Goal: Task Accomplishment & Management: Use online tool/utility

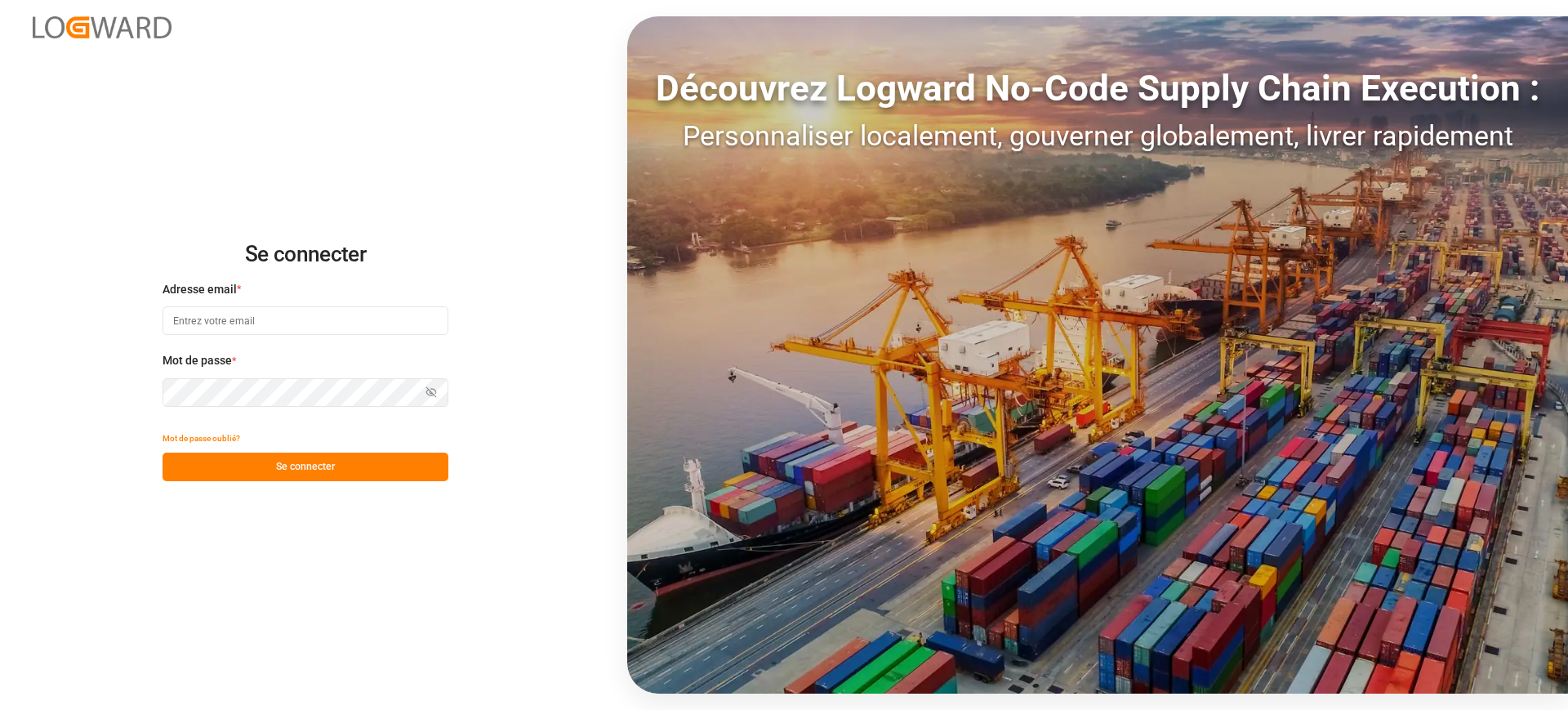
type input "camille.vasson@kuehne-nagel.com"
click at [263, 461] on button "Se connecter" at bounding box center [306, 467] width 286 height 29
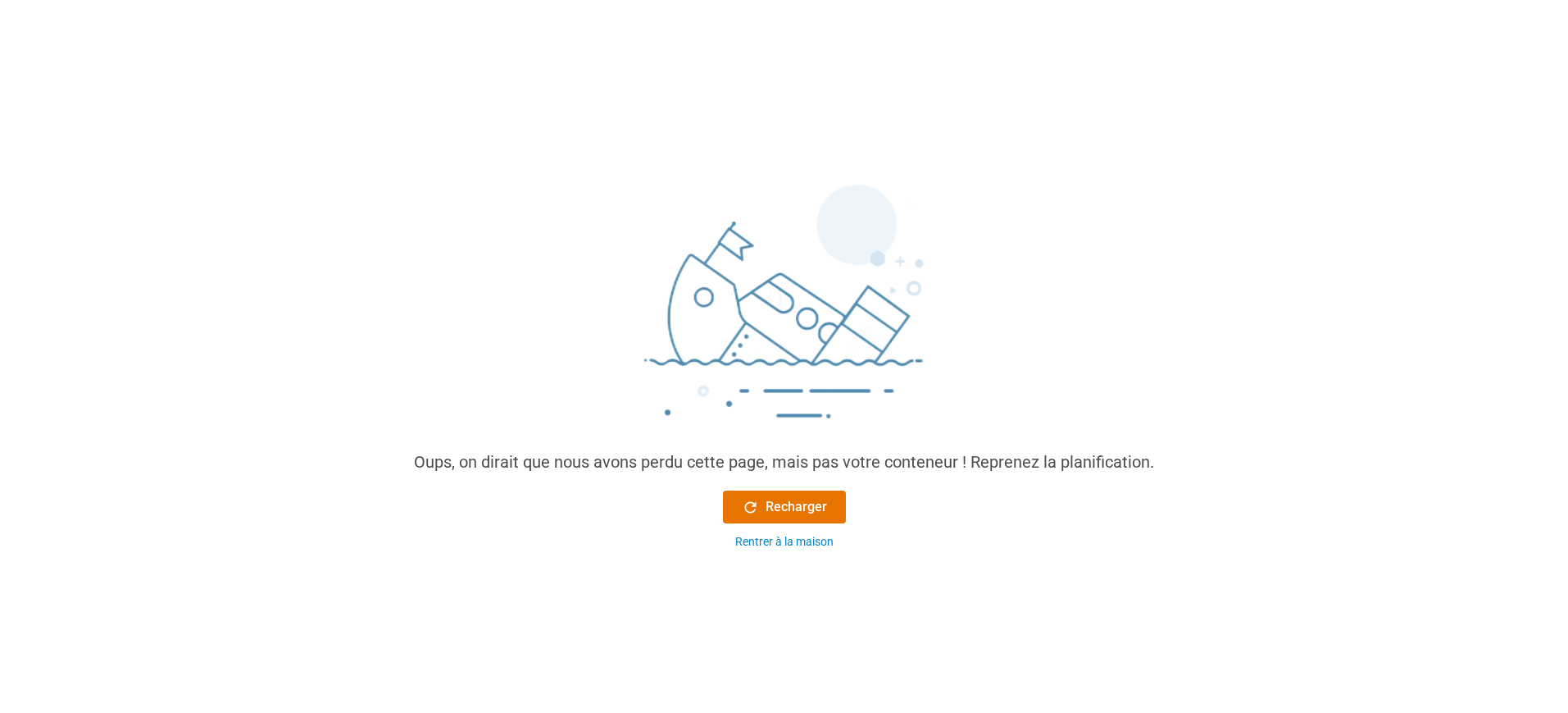
click at [793, 481] on div "Oups, on dirait que nous avons perdu cette page, mais pas votre conteneur ! Rep…" at bounding box center [784, 363] width 766 height 399
click at [793, 496] on button "Recharger" at bounding box center [784, 507] width 123 height 32
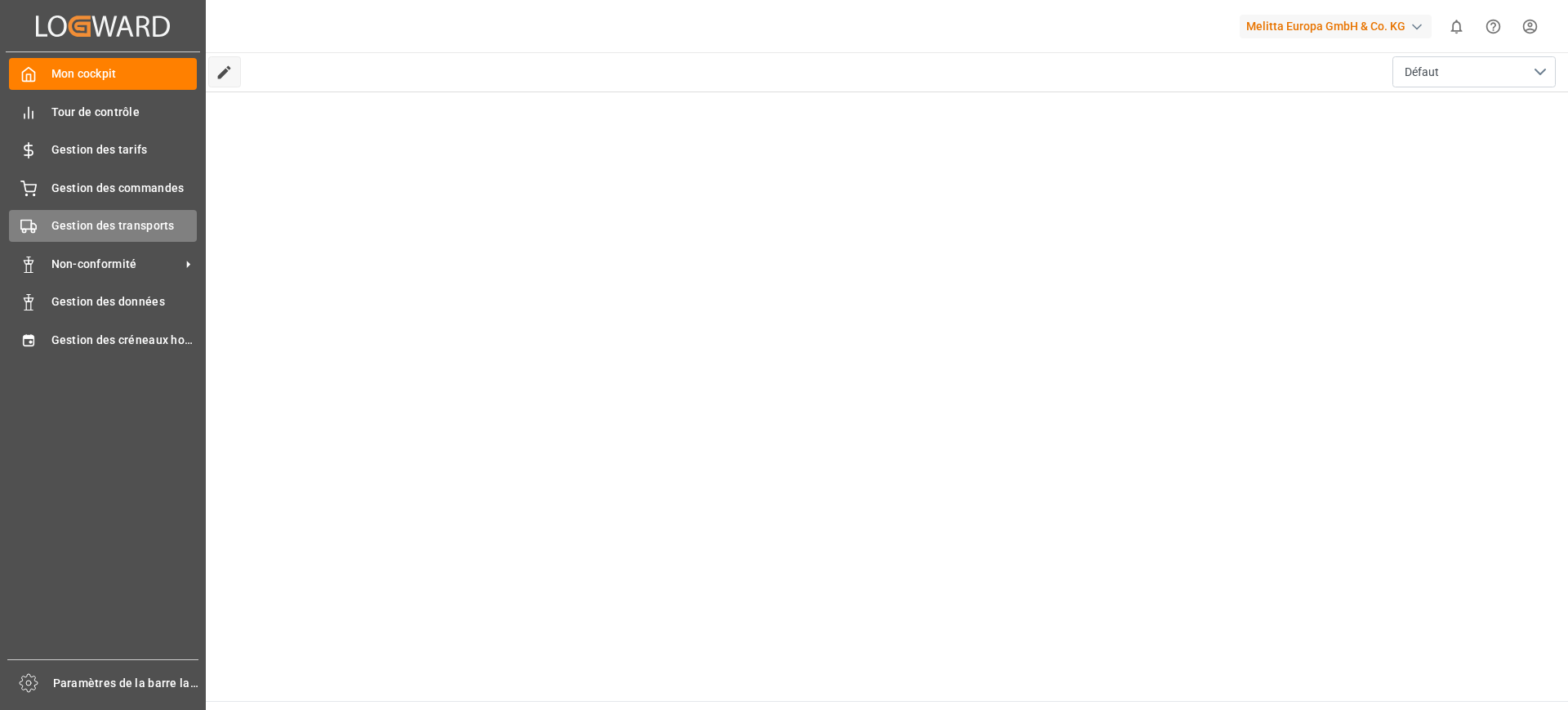
click at [30, 215] on div "Gestion des transports Gestion des transports" at bounding box center [103, 226] width 188 height 31
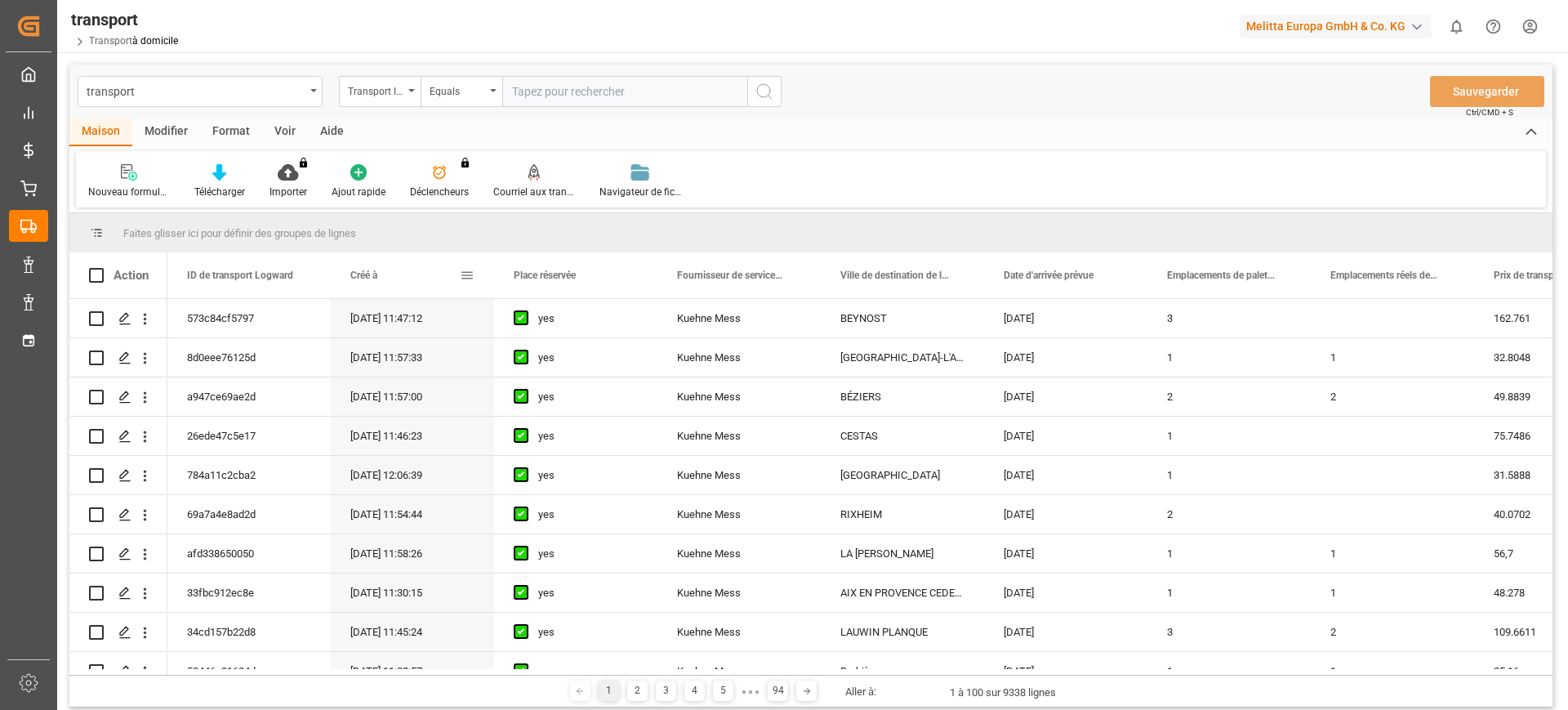
click at [385, 289] on div "Créé à" at bounding box center [404, 275] width 110 height 46
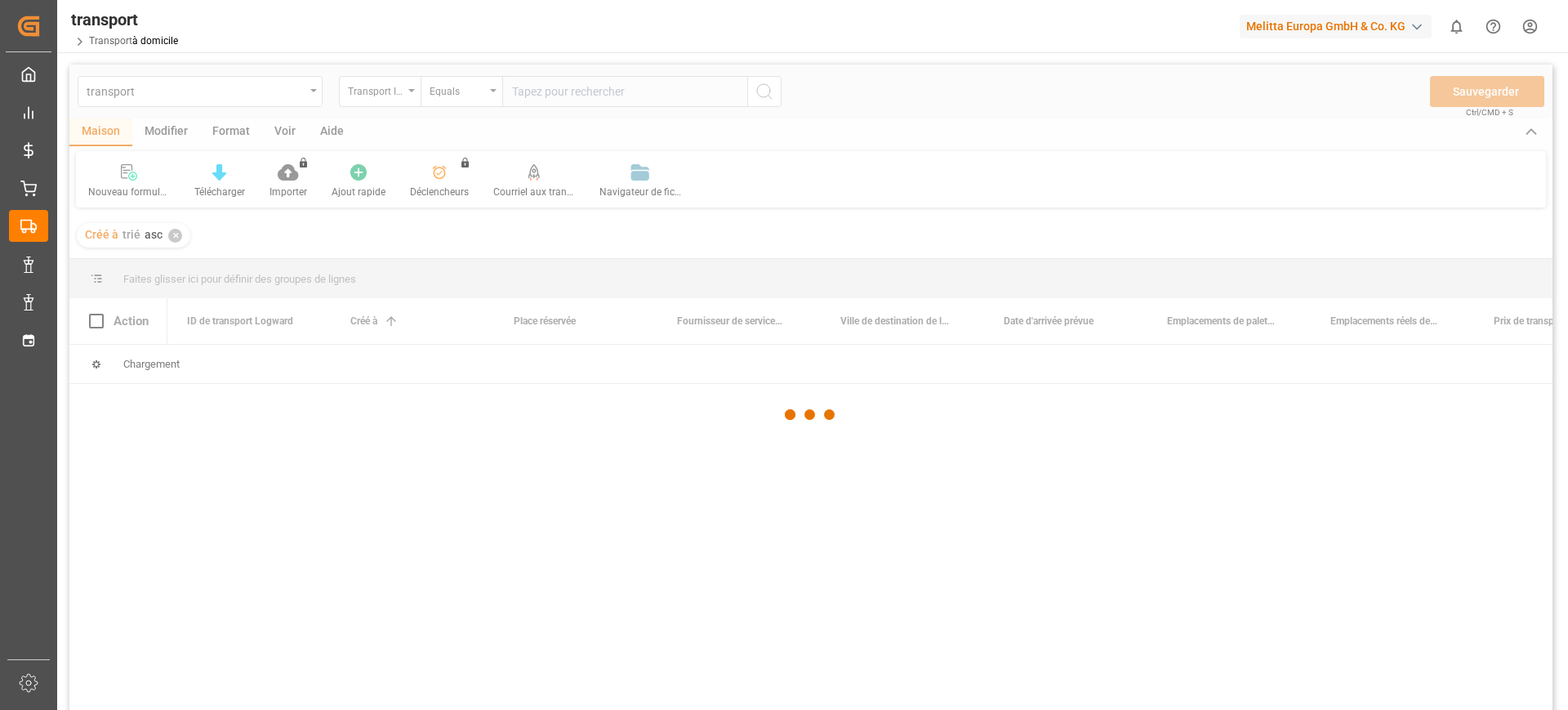
click at [173, 232] on div at bounding box center [811, 415] width 1483 height 700
click at [181, 241] on div at bounding box center [811, 415] width 1483 height 700
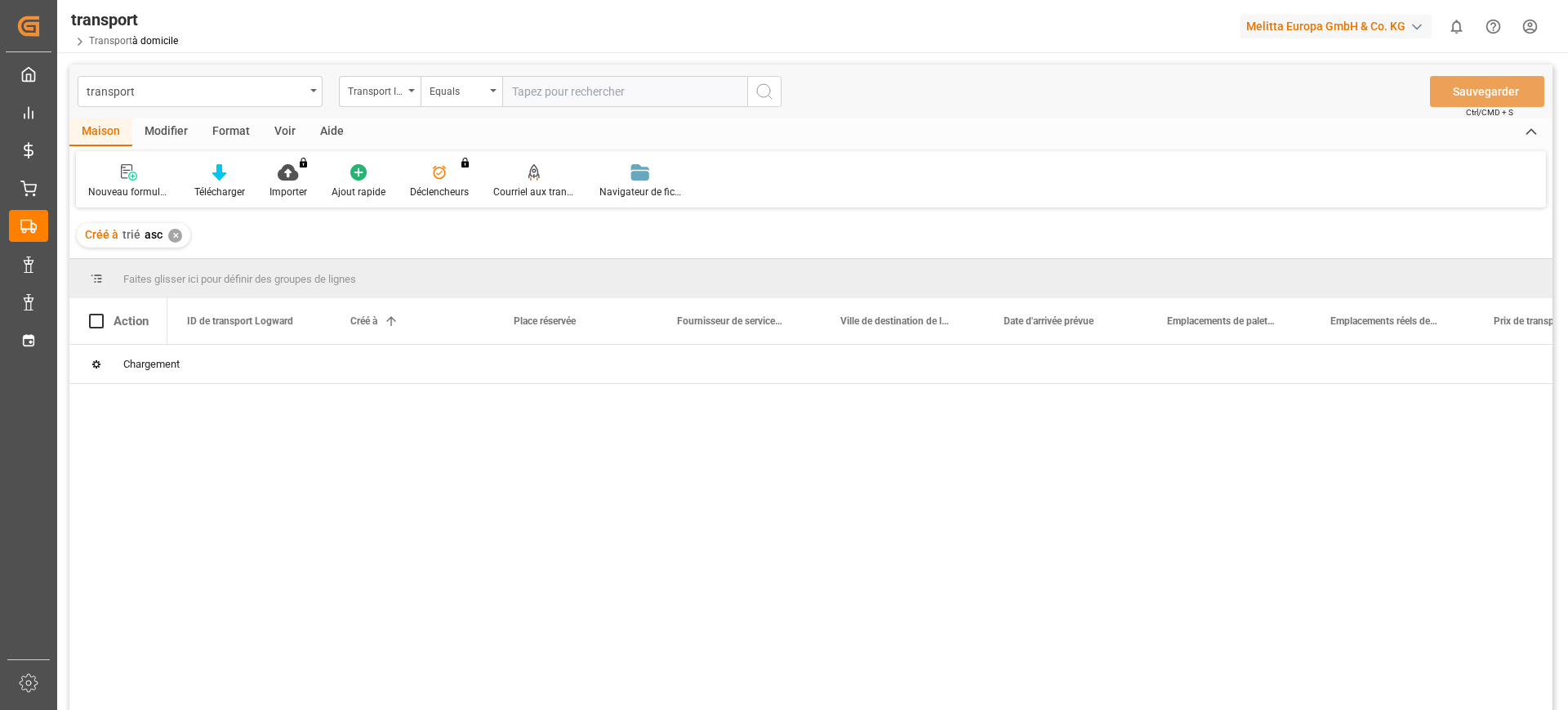
click at [176, 237] on font "✕" at bounding box center [175, 235] width 7 height 9
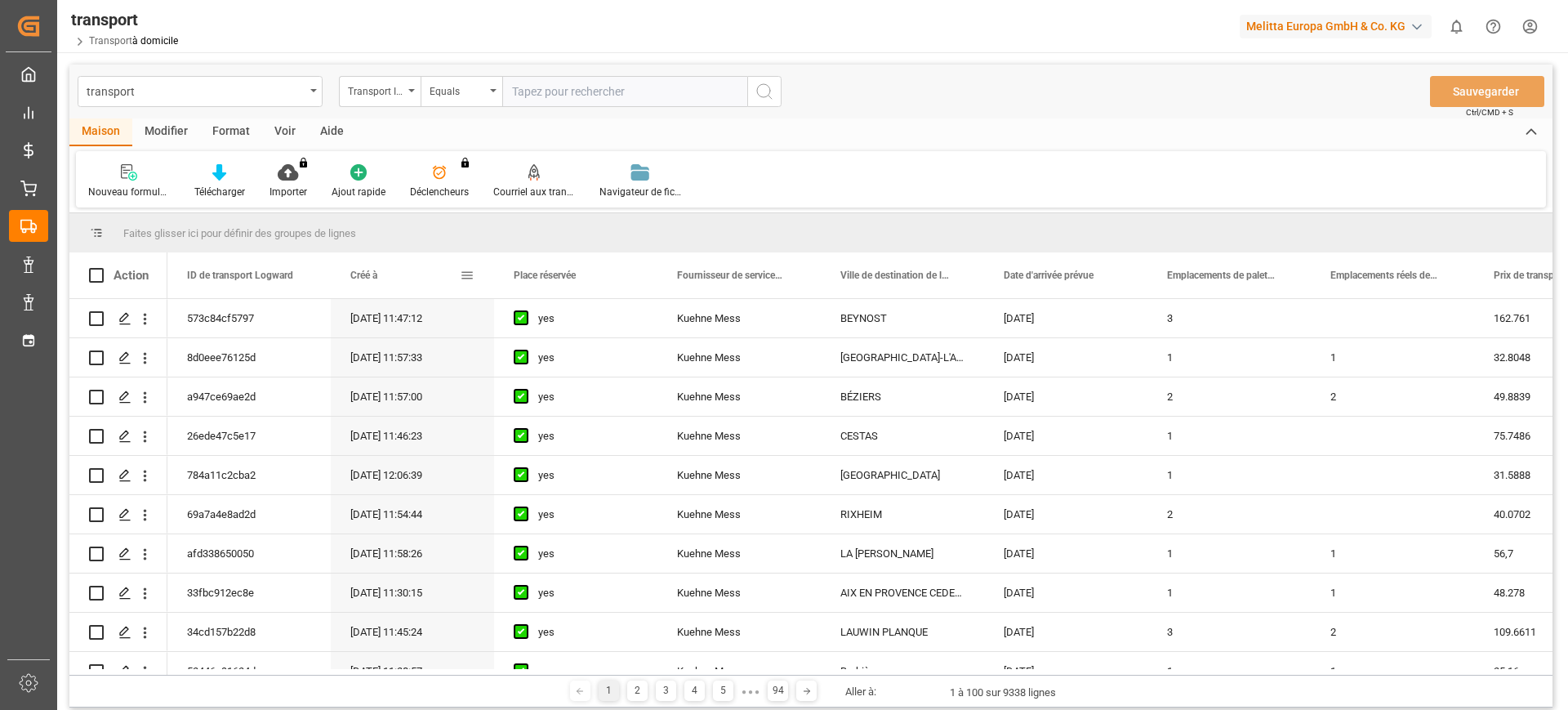
click at [479, 279] on div "Créé à" at bounding box center [412, 275] width 163 height 46
drag, startPoint x: 456, startPoint y: 272, endPoint x: 489, endPoint y: 285, distance: 35.5
click at [458, 272] on div "Créé à" at bounding box center [404, 275] width 110 height 46
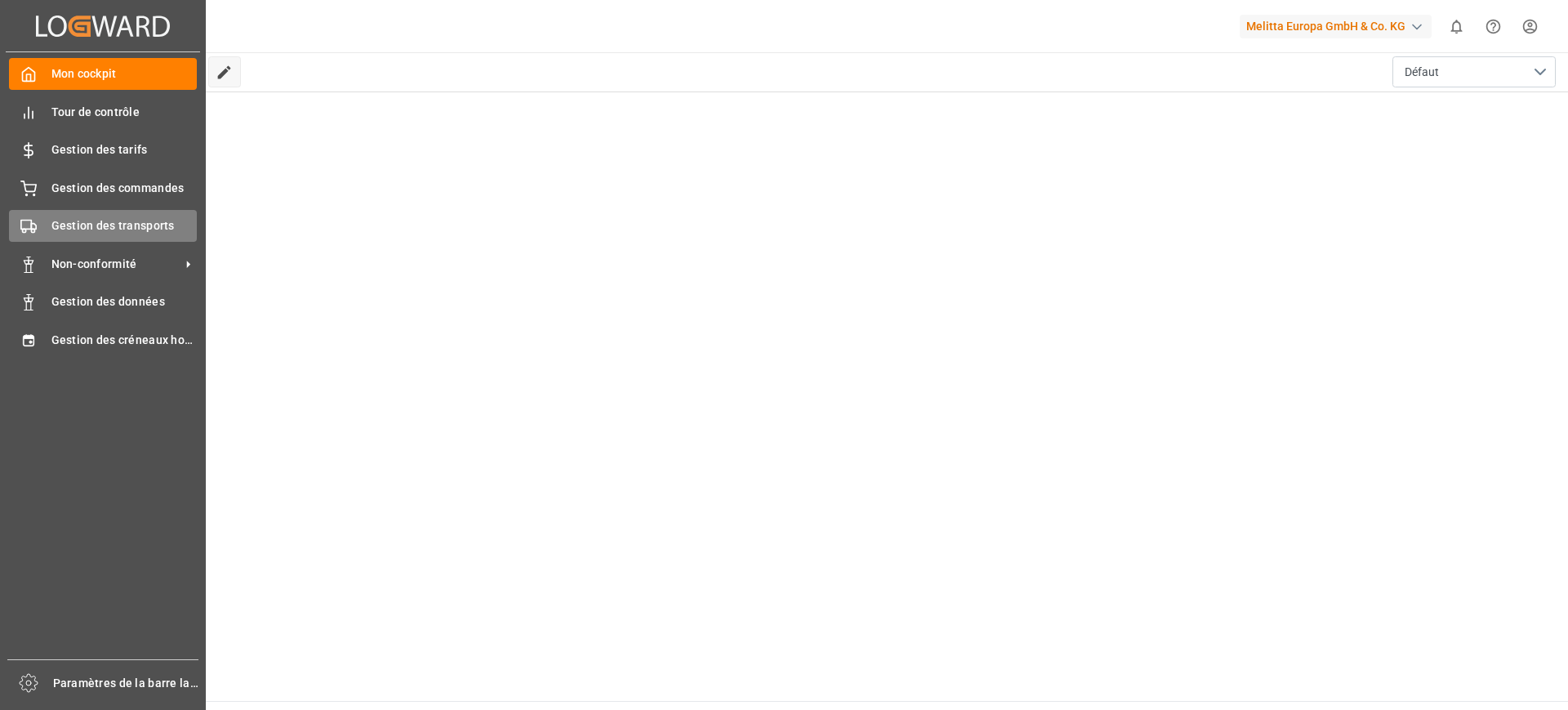
click at [62, 219] on font "Gestion des transports" at bounding box center [112, 225] width 123 height 13
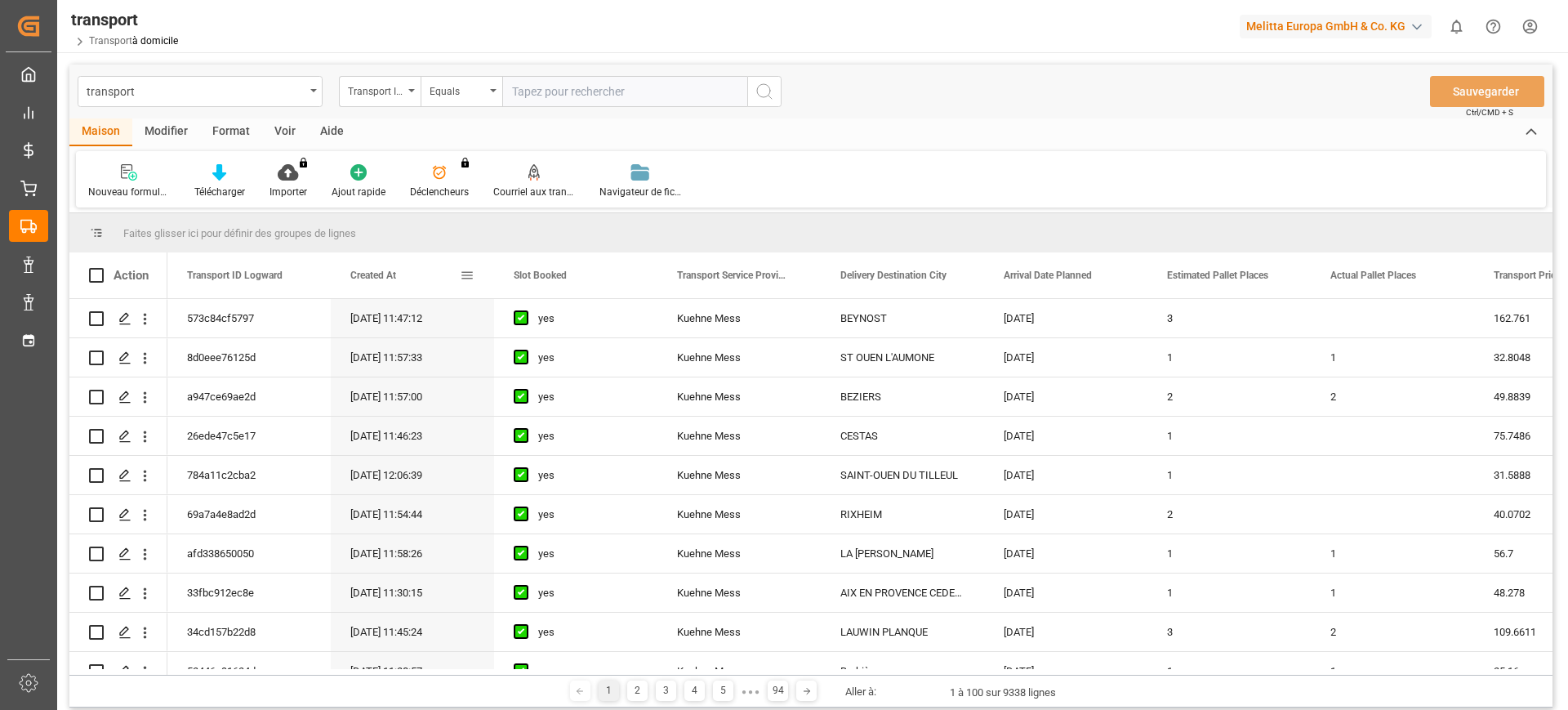
click at [477, 273] on div "Created At" at bounding box center [412, 275] width 163 height 46
click at [467, 271] on span at bounding box center [466, 275] width 14 height 14
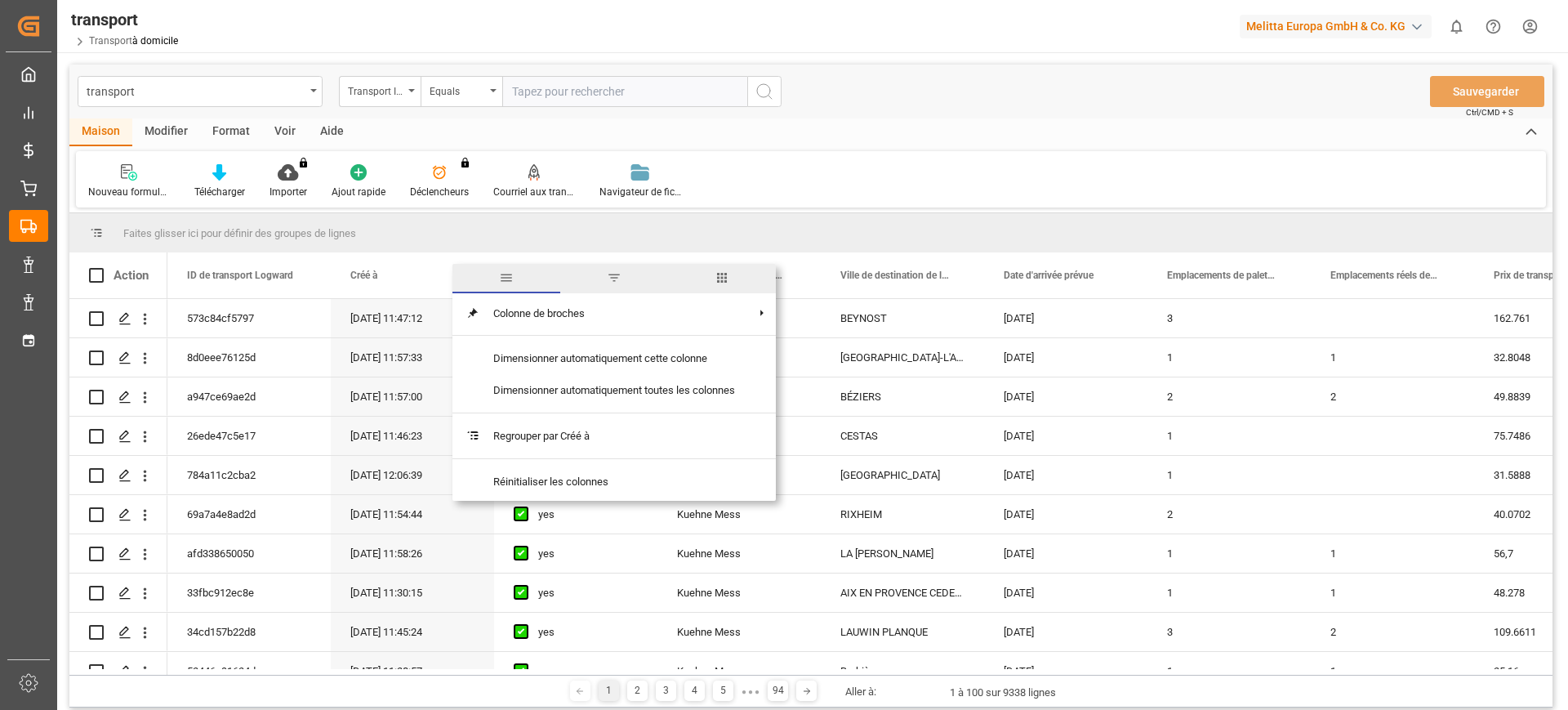
click at [602, 282] on span "filtre" at bounding box center [614, 278] width 108 height 30
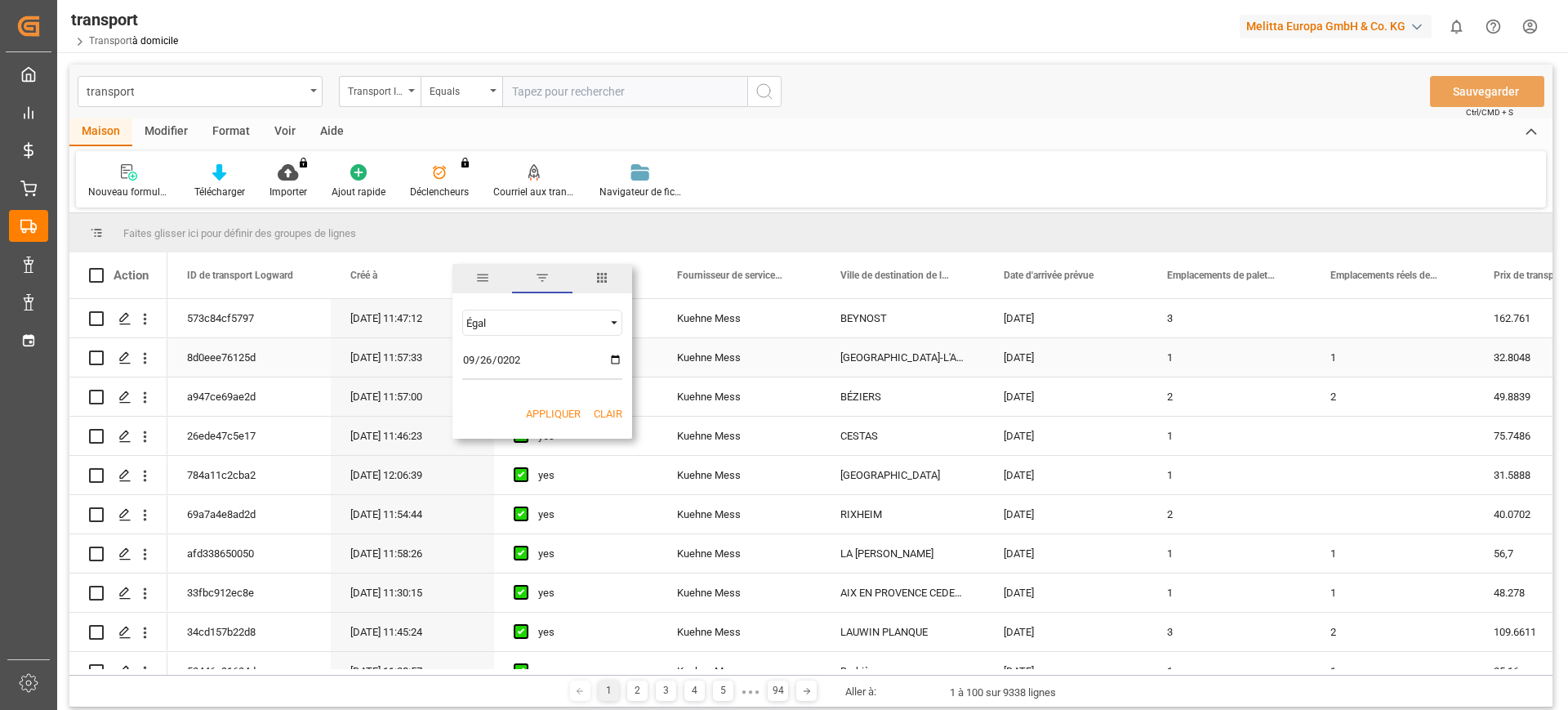
type input "[DATE]"
click at [542, 409] on font "Appliquer" at bounding box center [553, 414] width 54 height 12
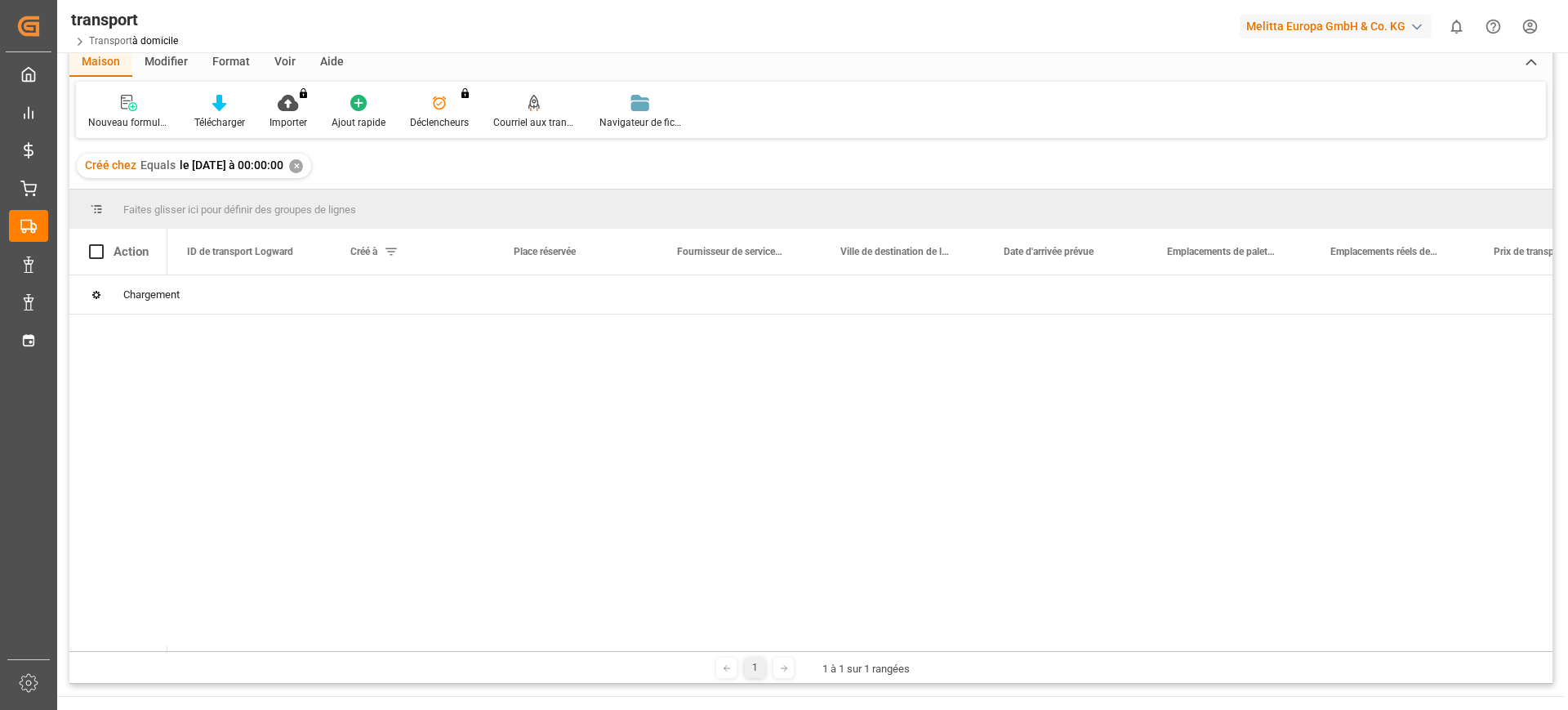
scroll to position [102, 0]
